Goal: Communication & Community: Connect with others

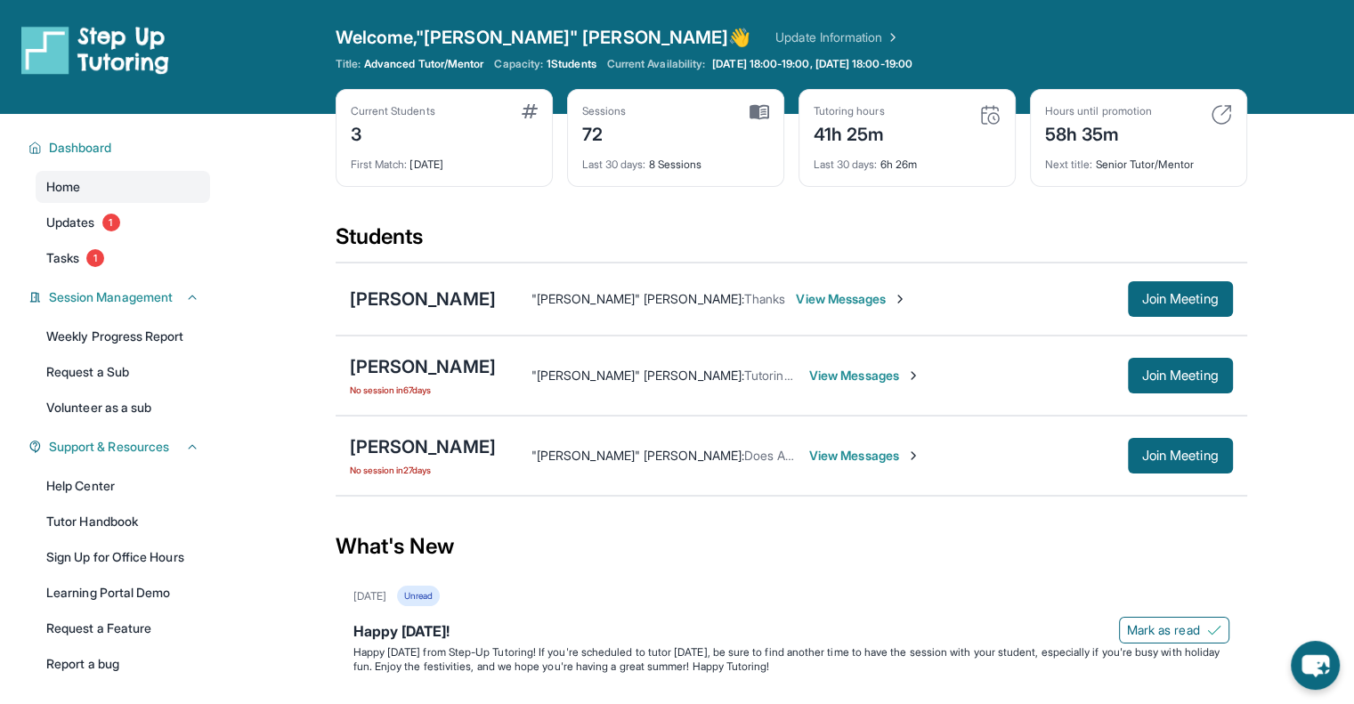
click at [921, 369] on span "View Messages" at bounding box center [864, 376] width 111 height 18
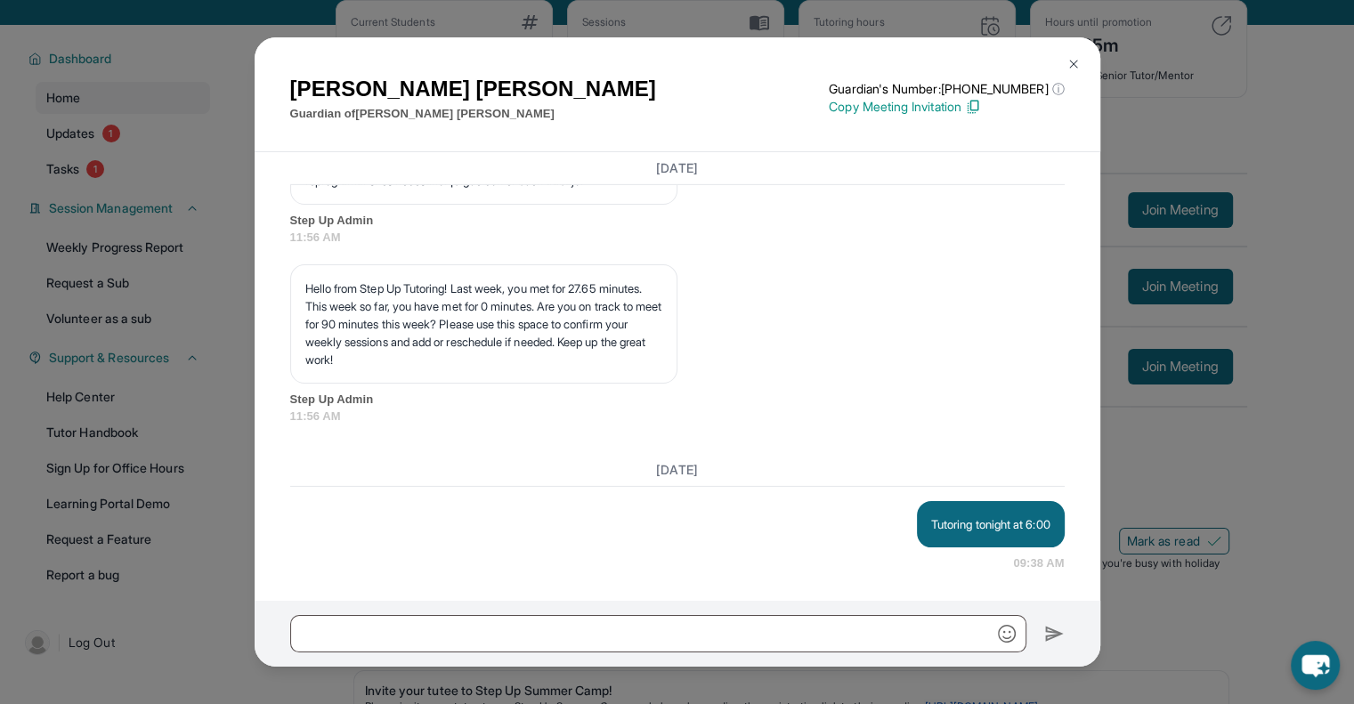
scroll to position [12656, 0]
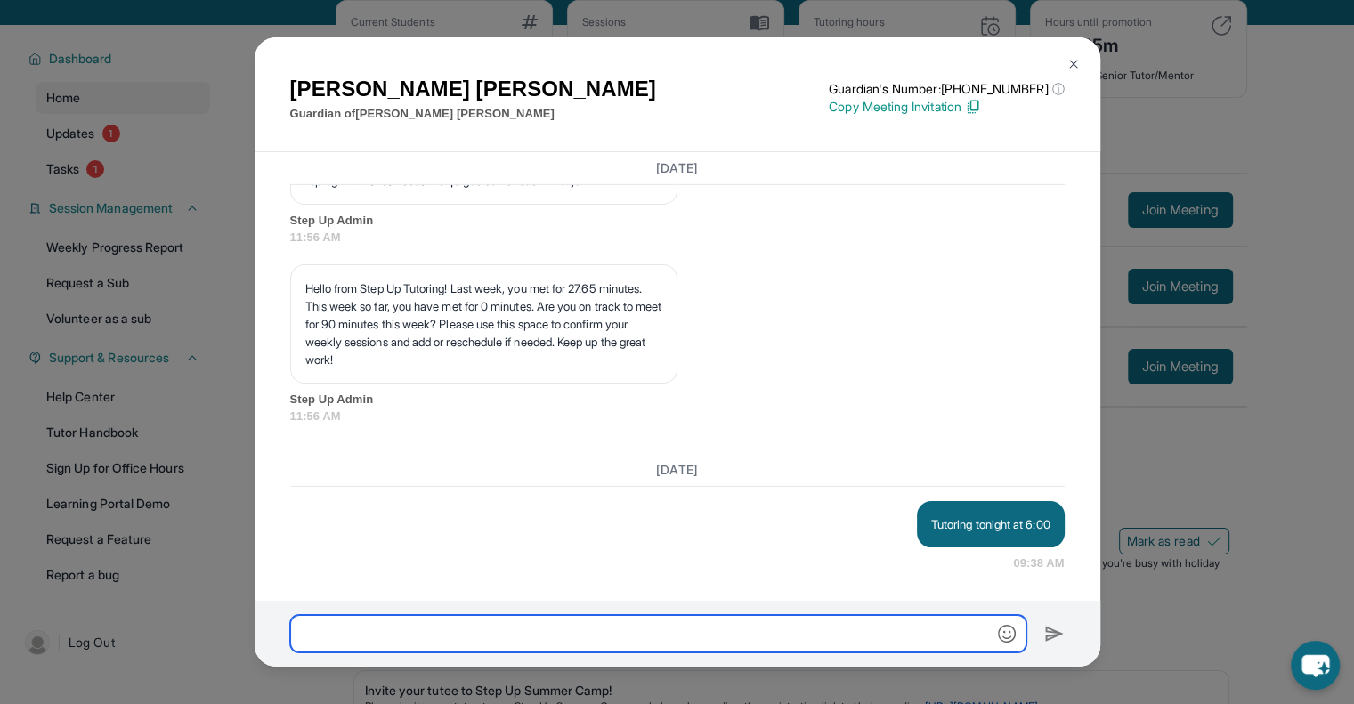
click at [693, 644] on input "text" at bounding box center [658, 633] width 736 height 37
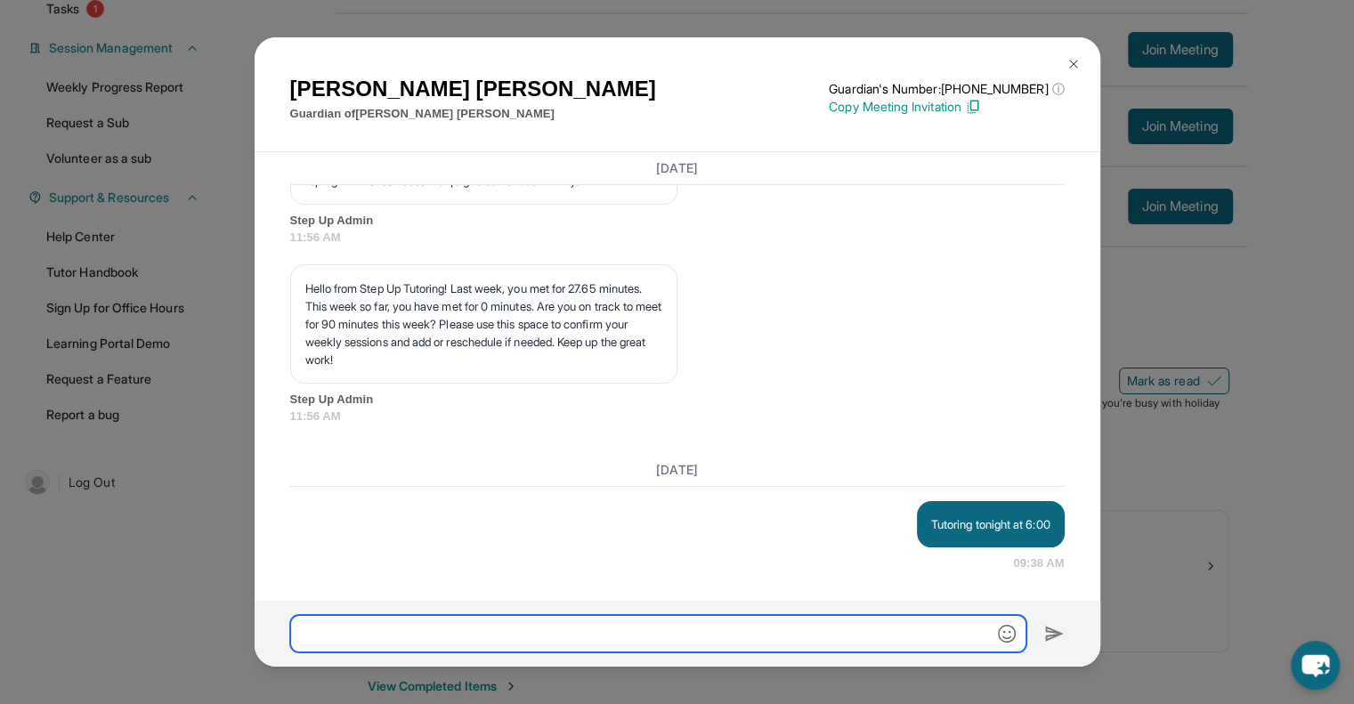
scroll to position [280, 0]
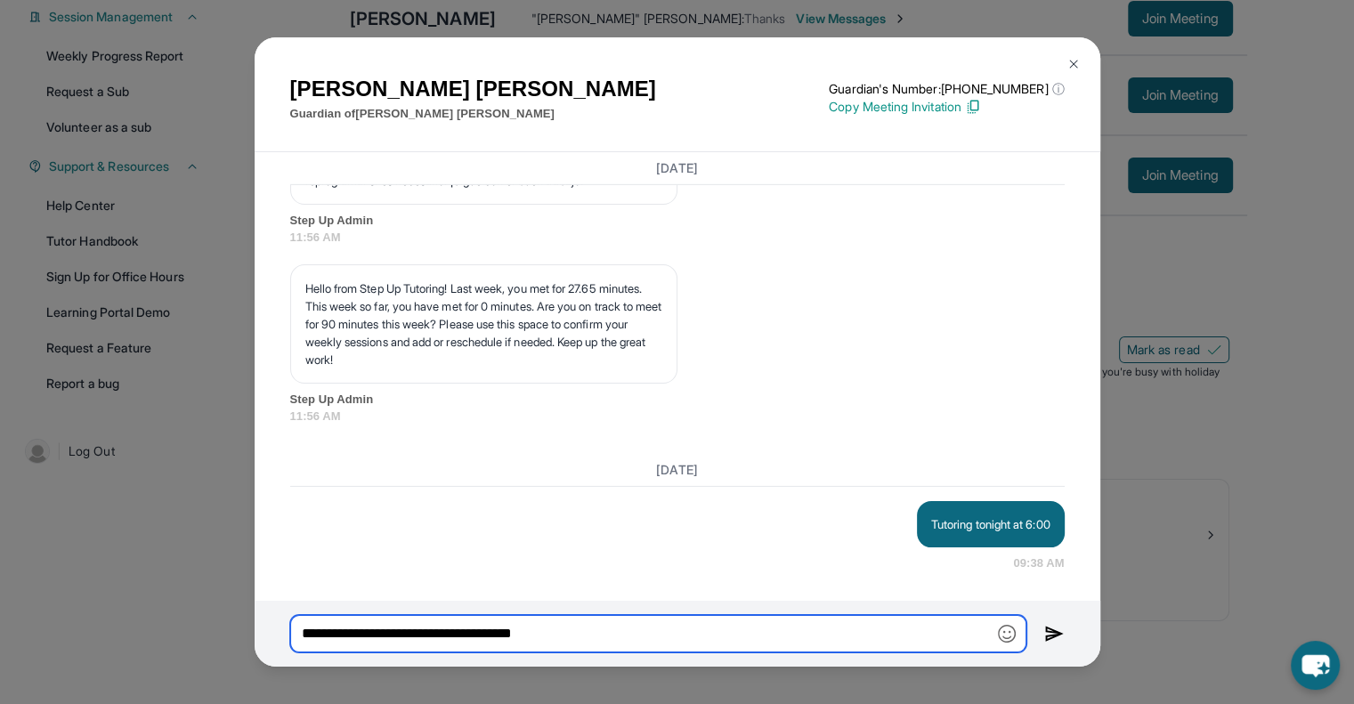
type input "**********"
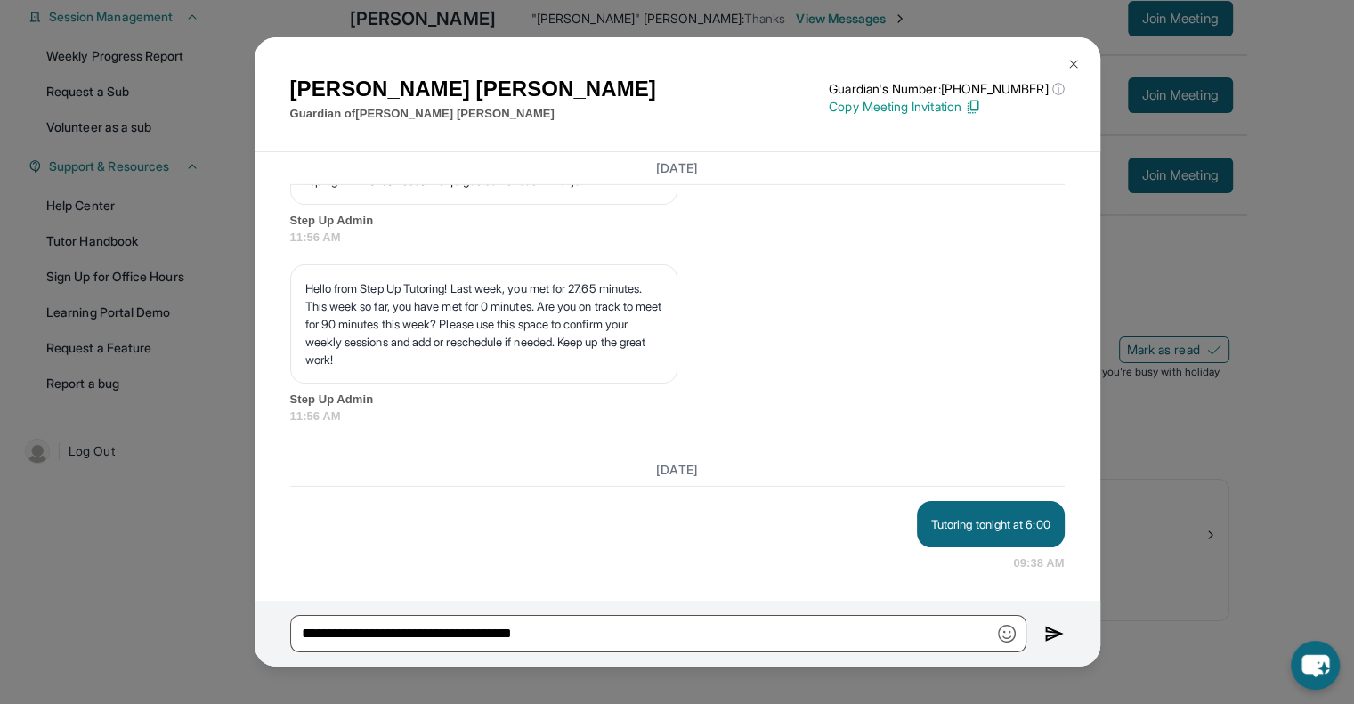
click at [1058, 627] on img at bounding box center [1054, 633] width 20 height 21
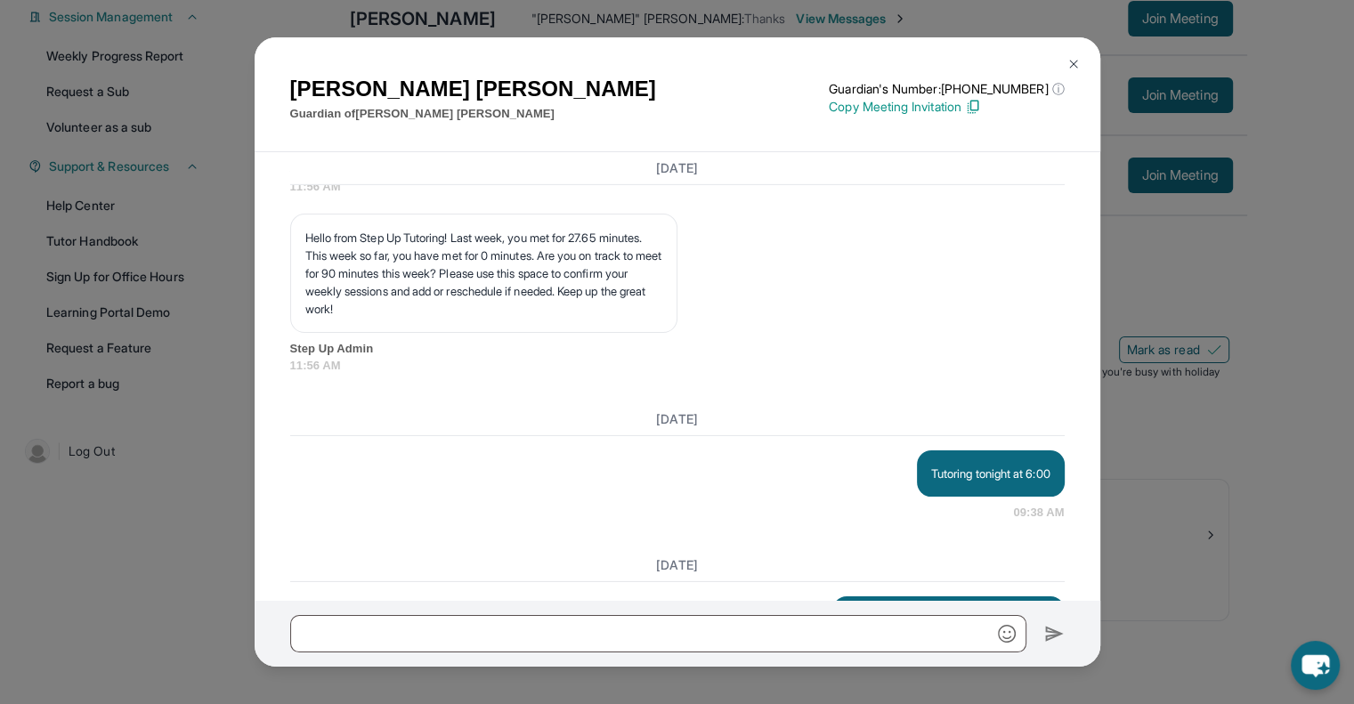
scroll to position [12535, 0]
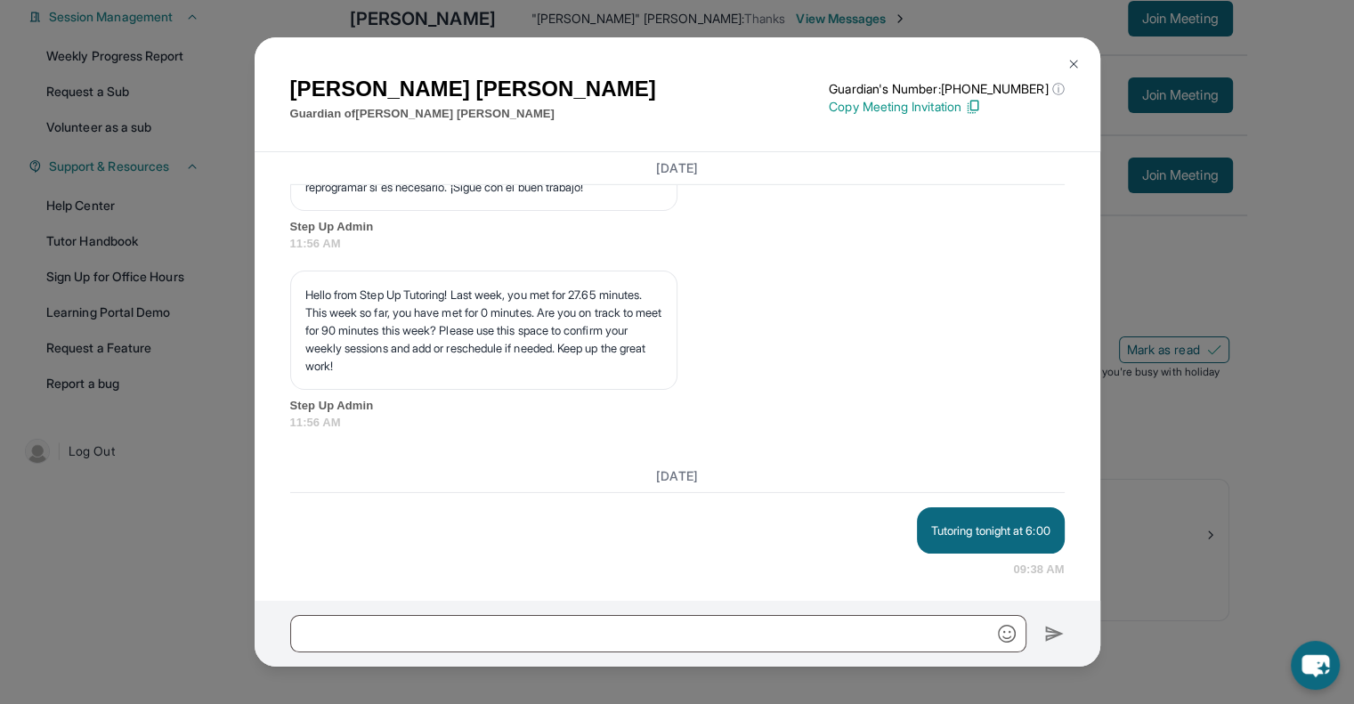
click at [1075, 50] on button at bounding box center [1074, 64] width 36 height 36
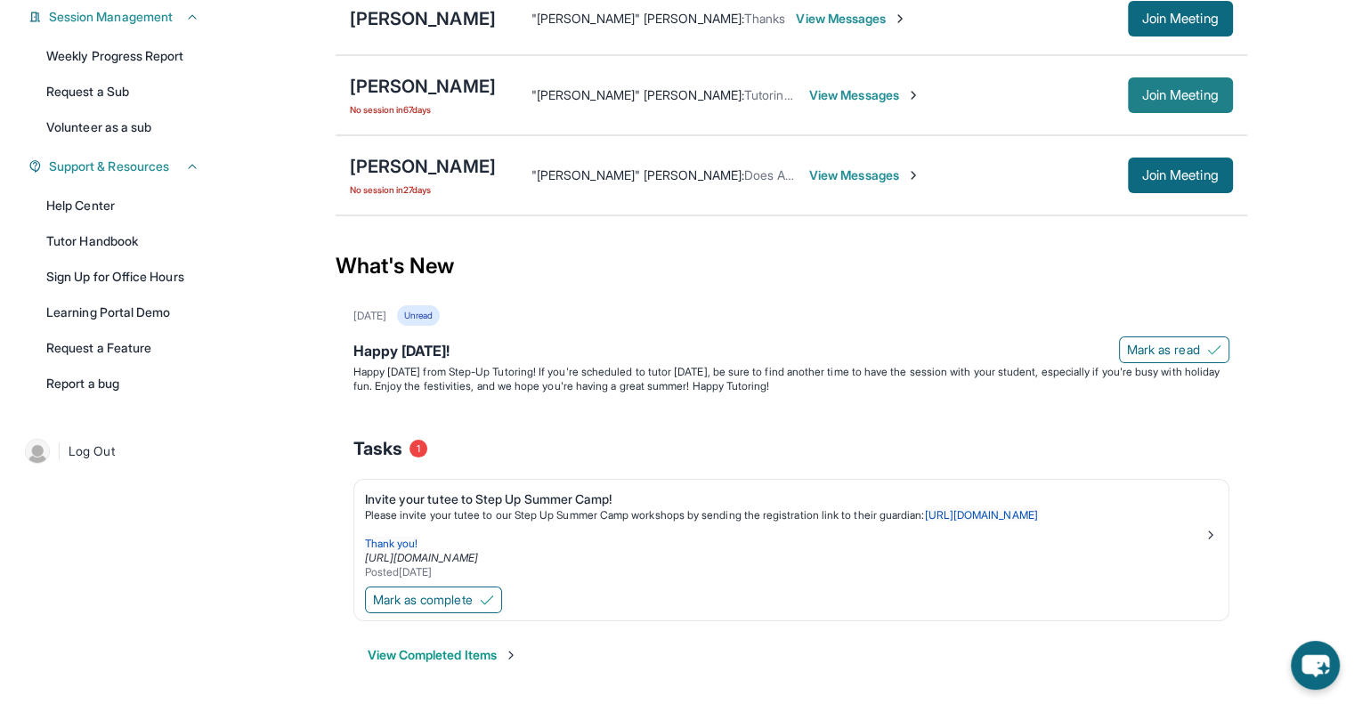
click at [1142, 90] on span "Join Meeting" at bounding box center [1180, 95] width 77 height 11
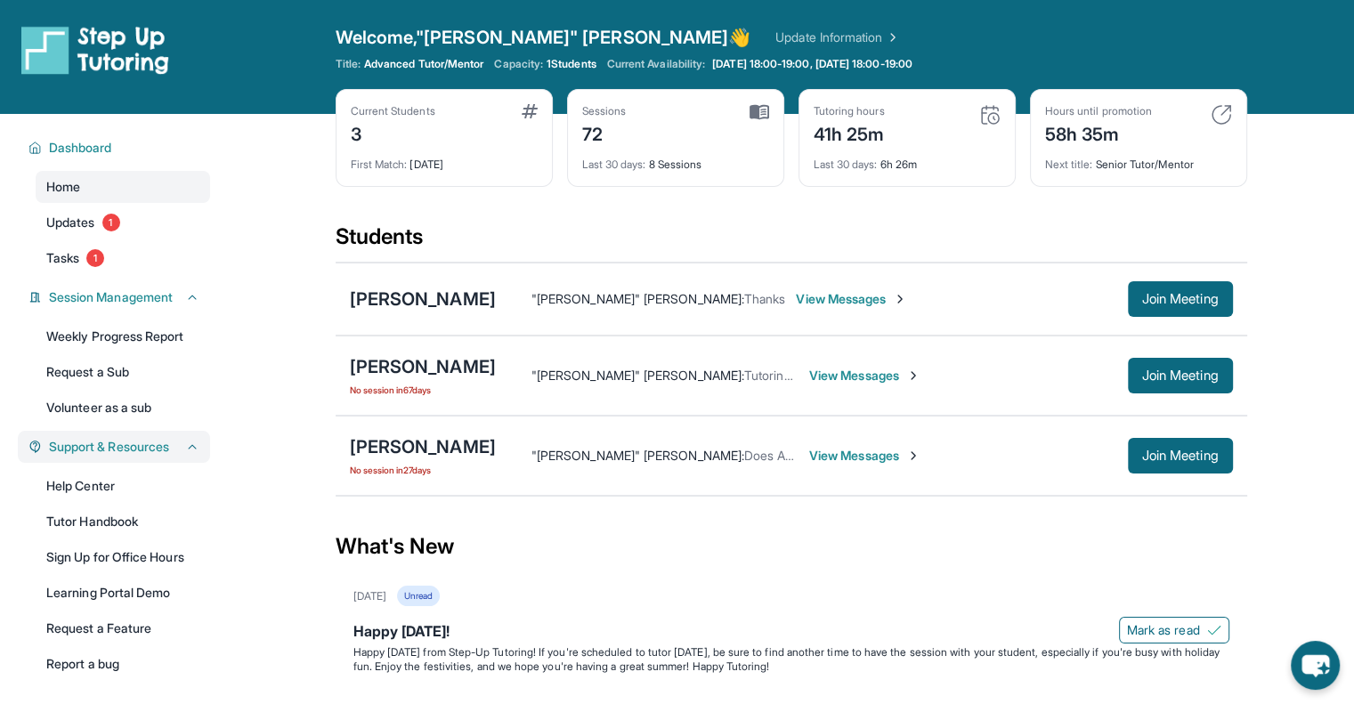
click at [166, 451] on span "Support & Resources" at bounding box center [109, 447] width 120 height 18
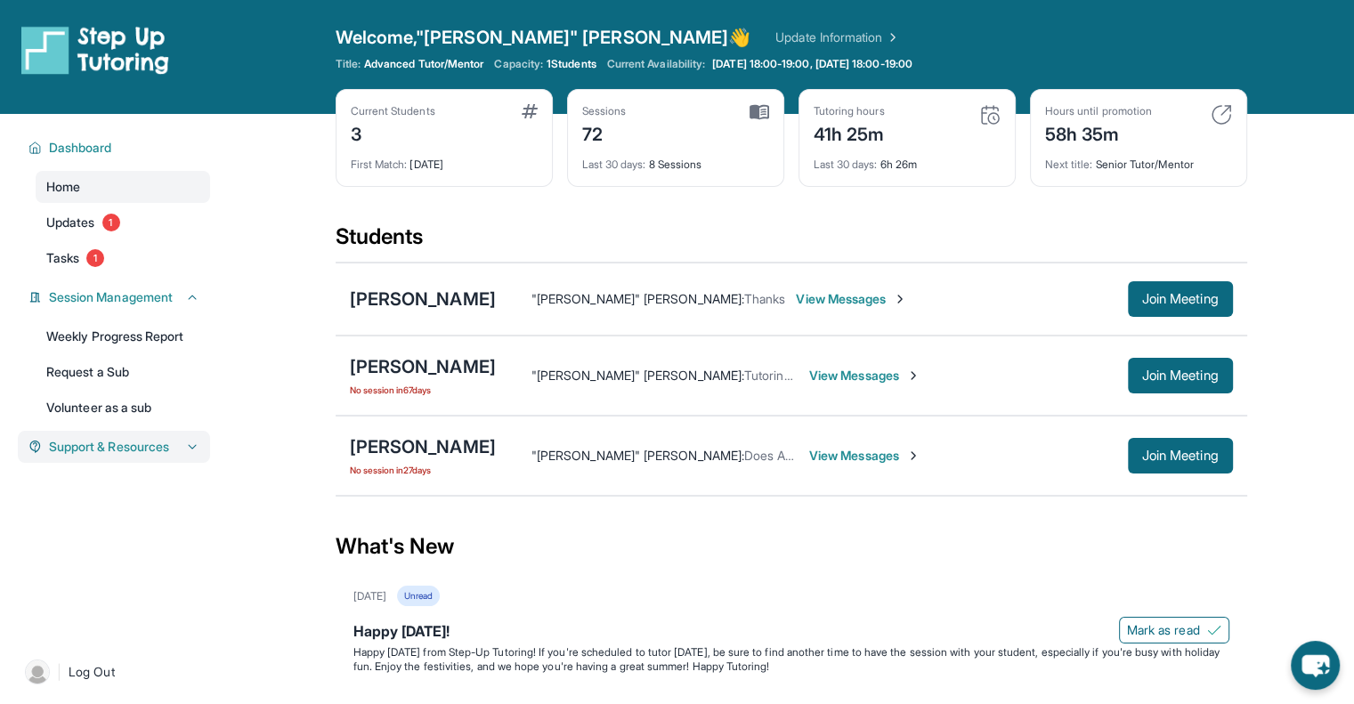
click at [138, 456] on span "Support & Resources" at bounding box center [109, 447] width 120 height 18
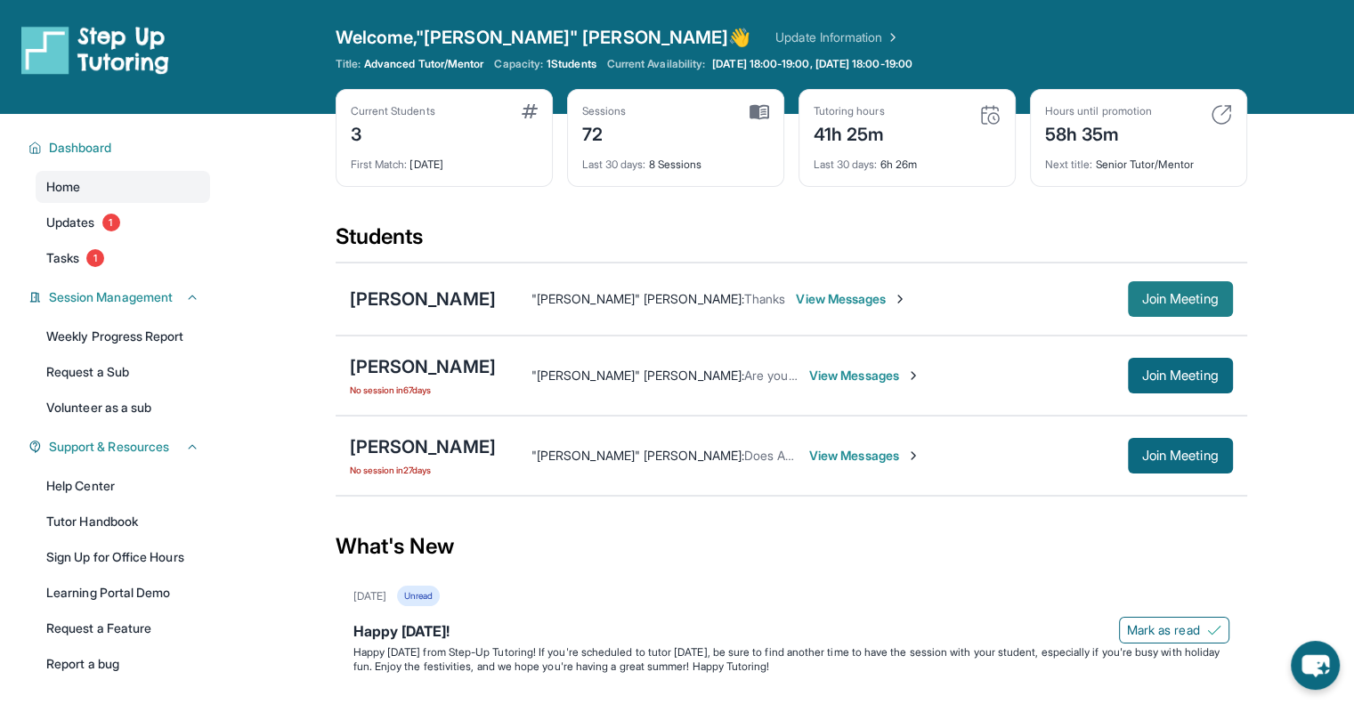
click at [1147, 304] on span "Join Meeting" at bounding box center [1180, 299] width 77 height 11
